Goal: Check status: Check status

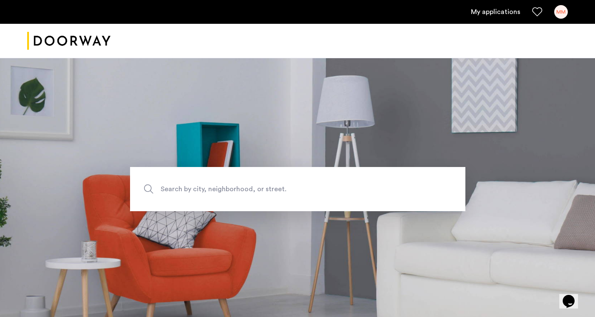
click at [504, 14] on link "My applications" at bounding box center [495, 12] width 49 height 10
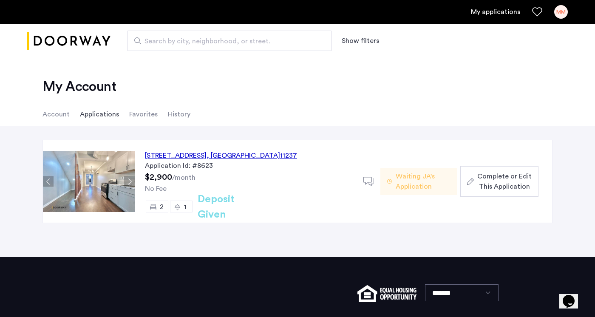
click at [257, 158] on div "1516 Gates Avenue, Unit 2R, Brooklyn , NY 11237" at bounding box center [221, 155] width 152 height 10
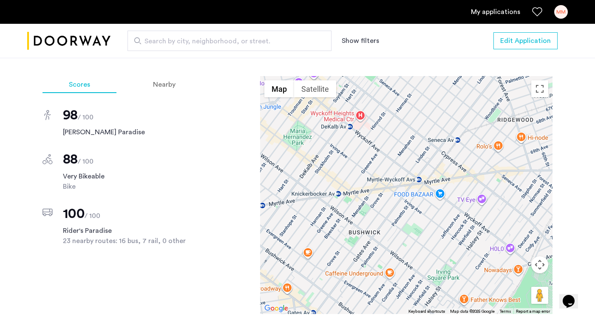
scroll to position [705, 0]
